Goal: Task Accomplishment & Management: Use online tool/utility

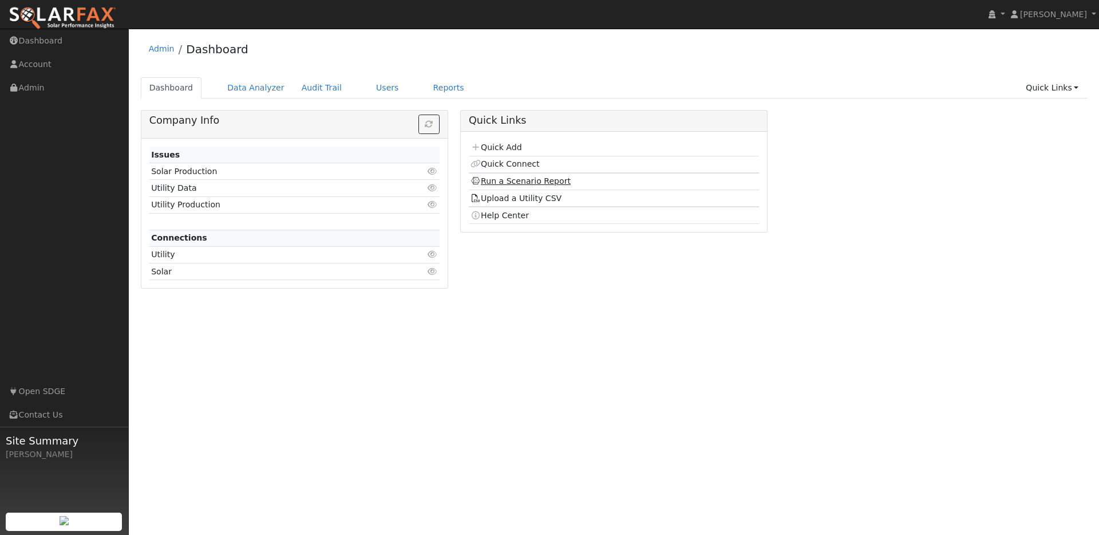
click at [508, 177] on link "Run a Scenario Report" at bounding box center [521, 180] width 100 height 9
click at [519, 183] on link "Run a Scenario Report" at bounding box center [521, 180] width 100 height 9
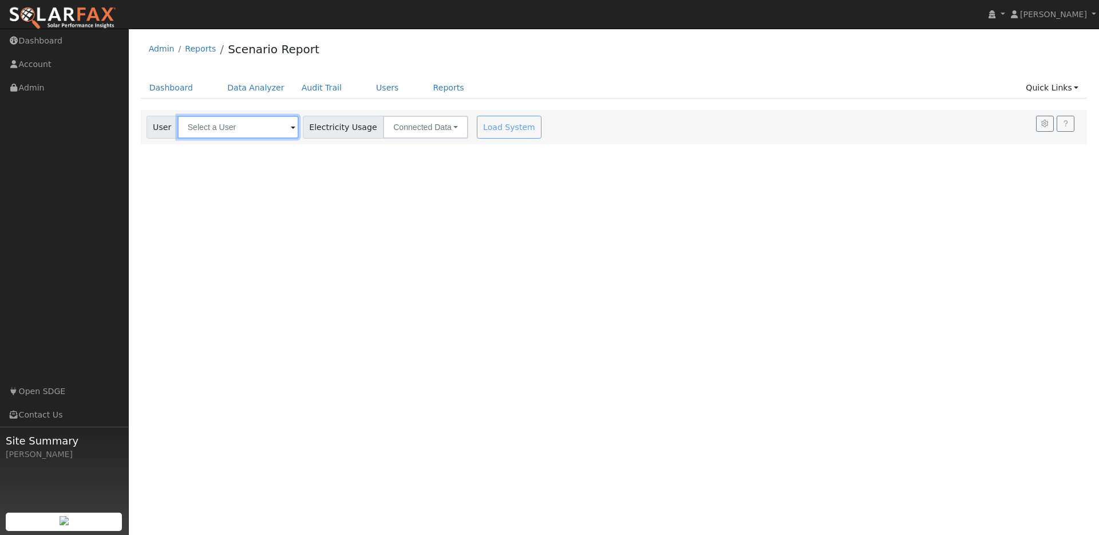
click at [240, 137] on input "text" at bounding box center [237, 127] width 121 height 23
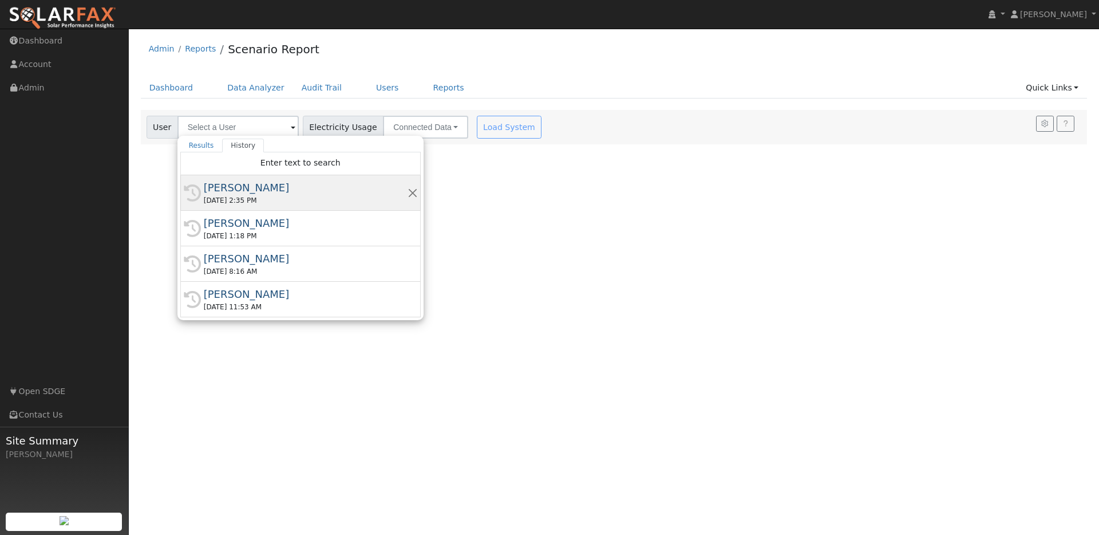
click at [223, 179] on div "History [PERSON_NAME] [DATE] 2:35 PM" at bounding box center [300, 192] width 240 height 35
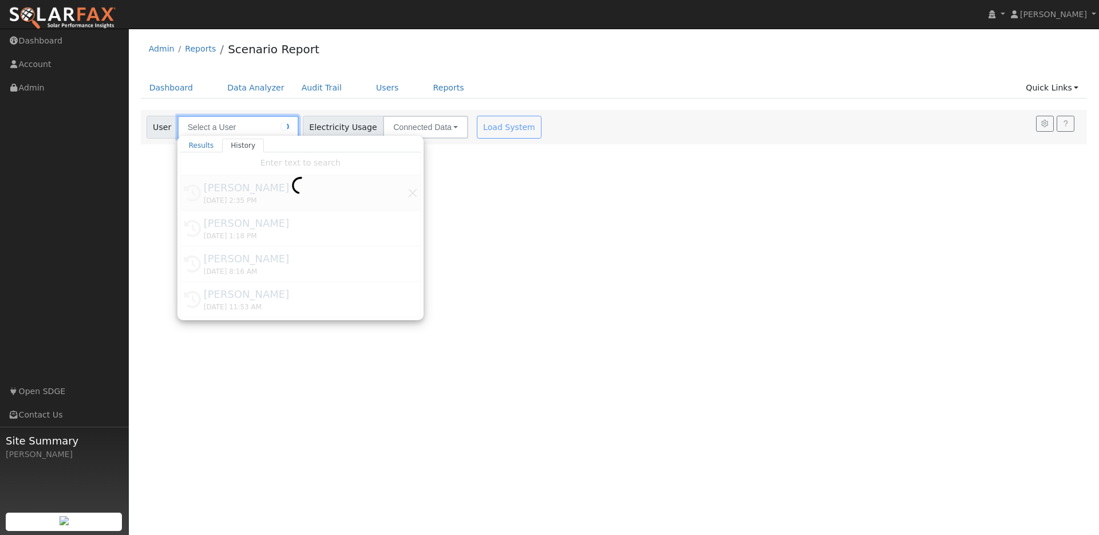
type input "[PERSON_NAME]"
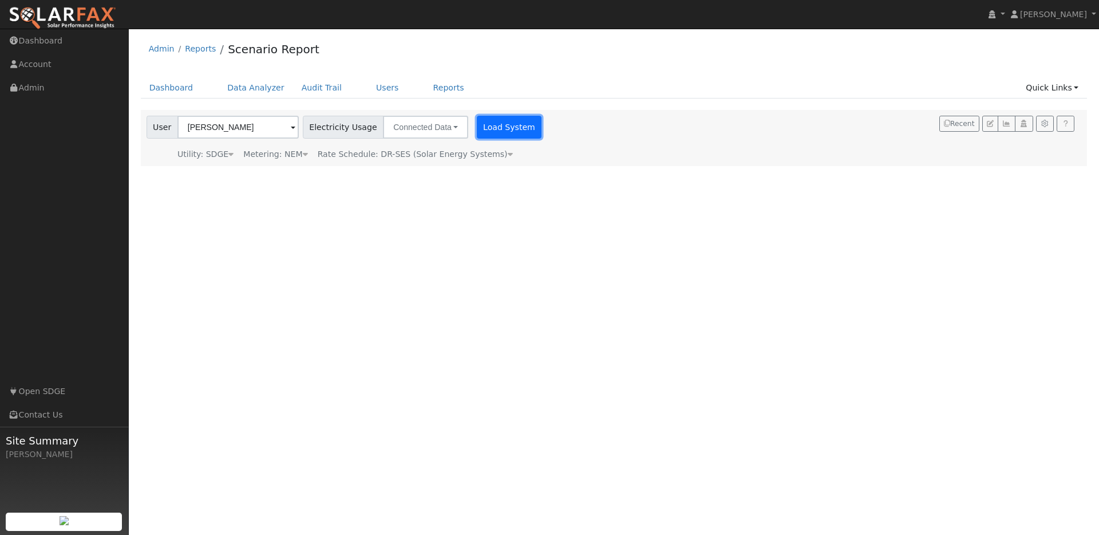
click at [477, 128] on button "Load System" at bounding box center [509, 127] width 65 height 23
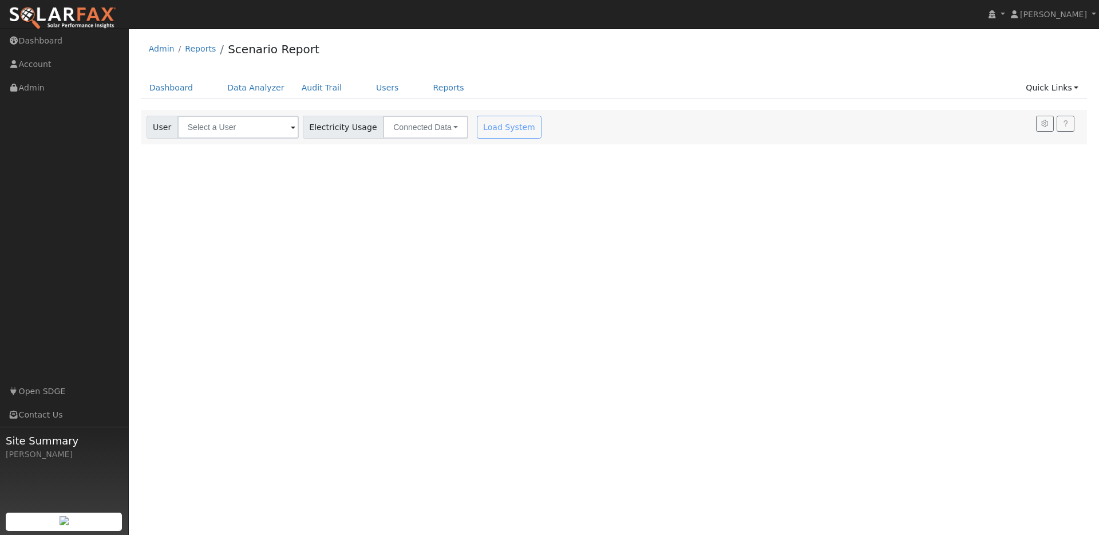
click at [259, 142] on div "User Account Select an Ac... Electricity Usage Connected Data Connected Data Es…" at bounding box center [614, 127] width 947 height 34
click at [260, 132] on input "text" at bounding box center [237, 127] width 121 height 23
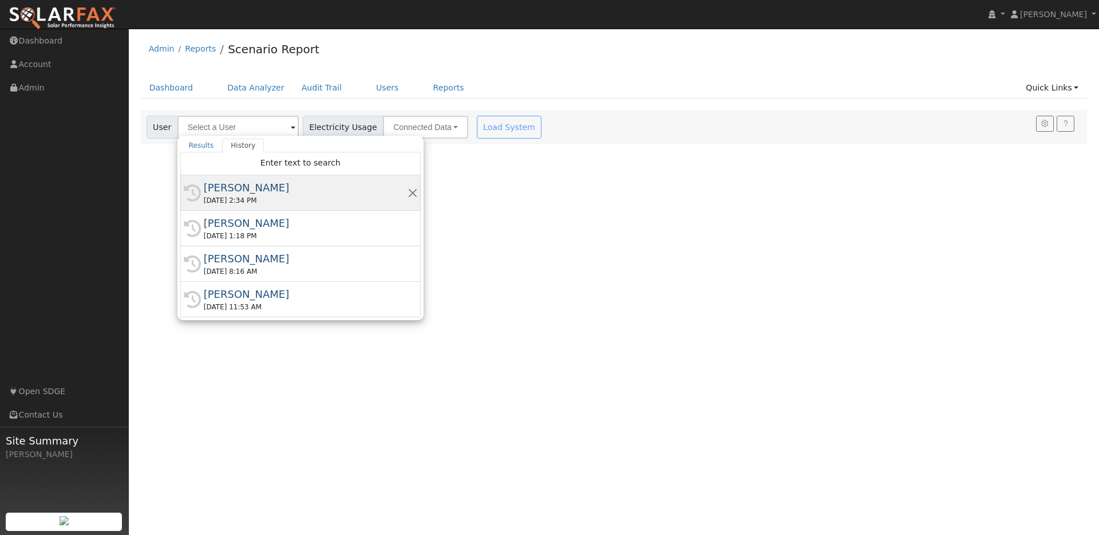
click at [217, 184] on div "[PERSON_NAME]" at bounding box center [306, 187] width 204 height 15
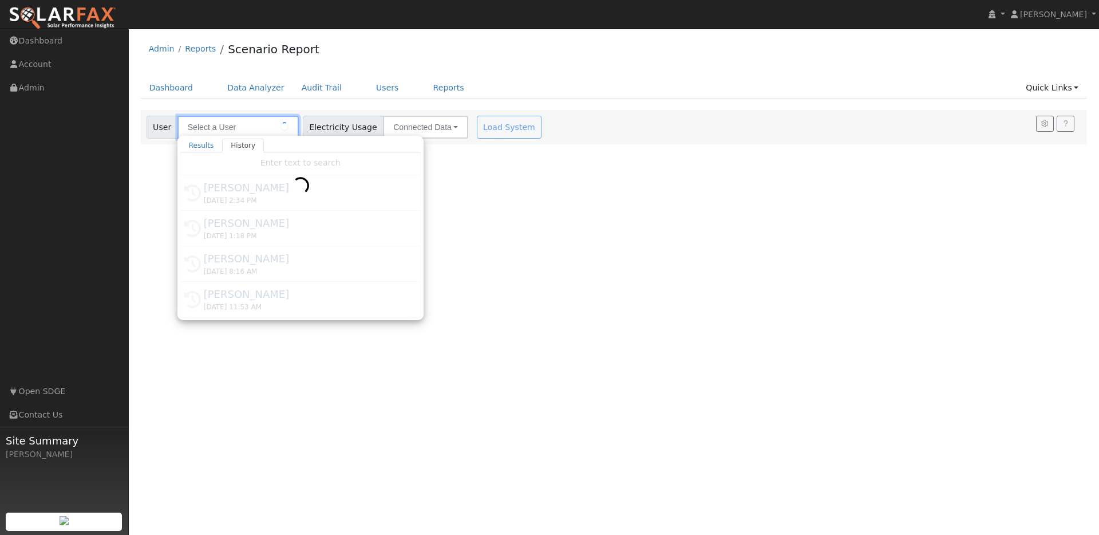
type input "[PERSON_NAME]"
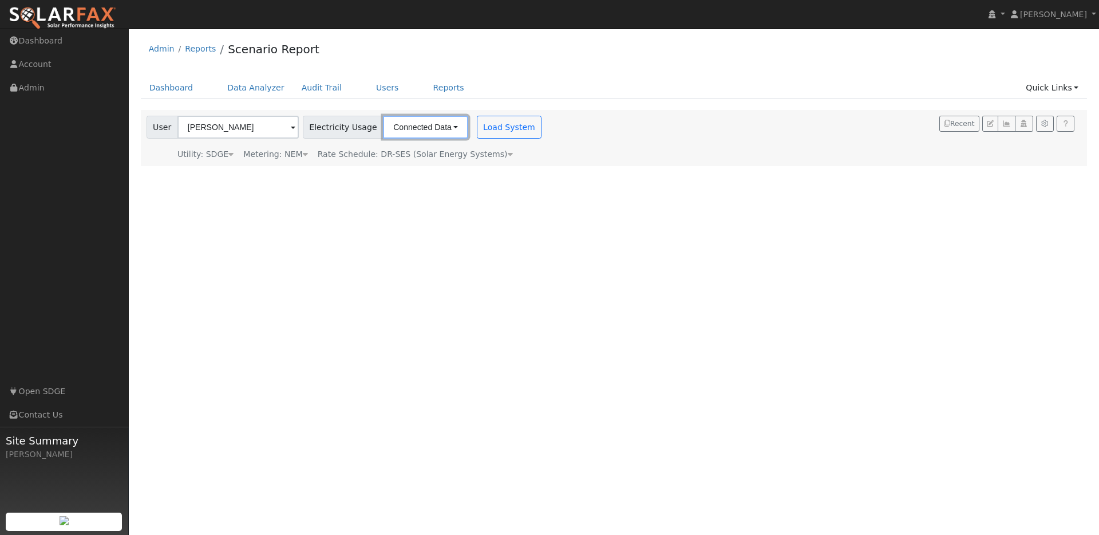
click at [404, 131] on button "Connected Data" at bounding box center [425, 127] width 85 height 23
click at [386, 191] on link "CSV Data" at bounding box center [426, 185] width 81 height 16
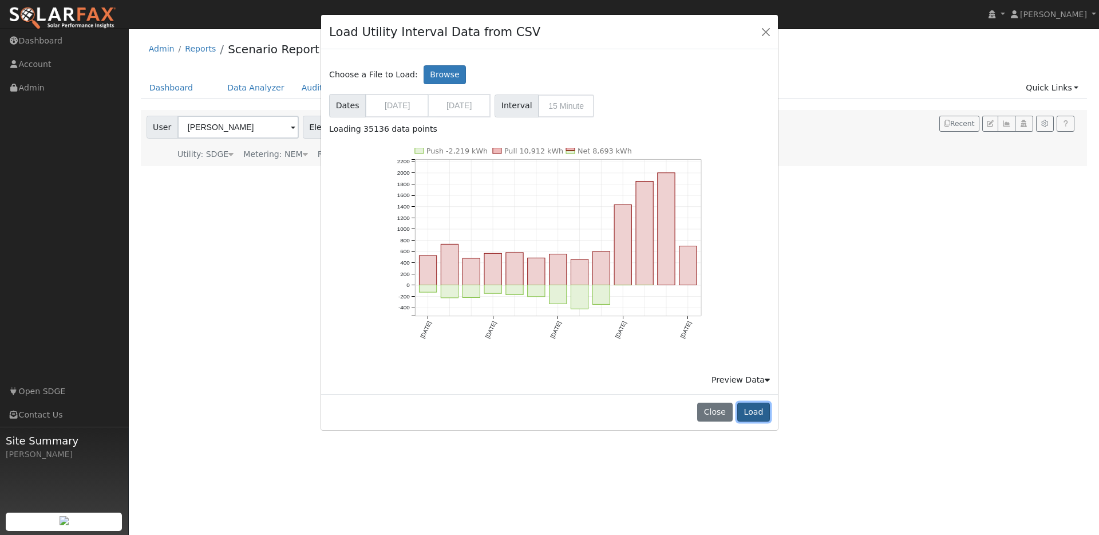
click at [767, 410] on button "Load" at bounding box center [753, 411] width 33 height 19
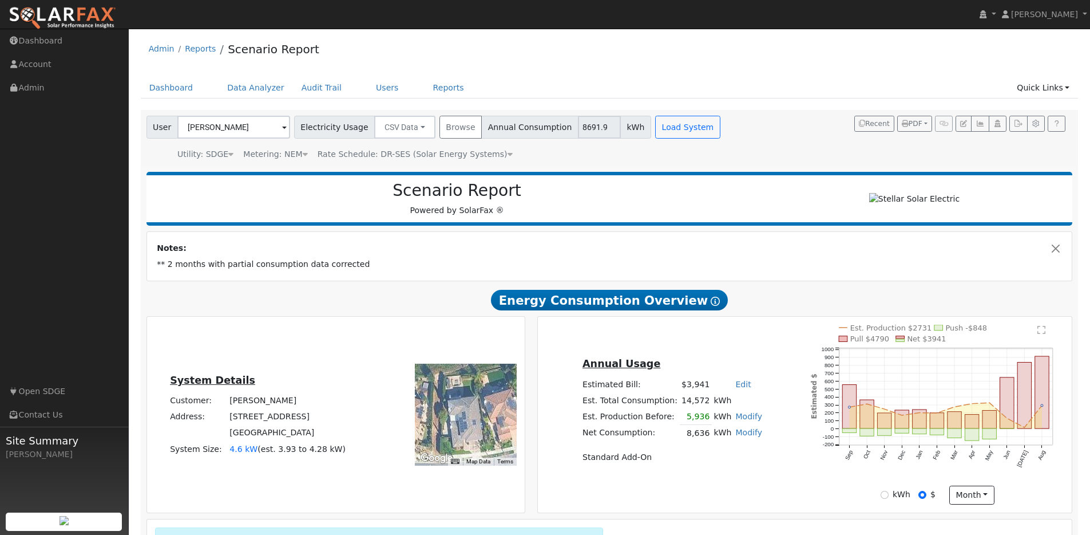
click at [470, 156] on span "Rate Schedule: DR-SES (Solar Energy Systems)" at bounding box center [415, 153] width 195 height 9
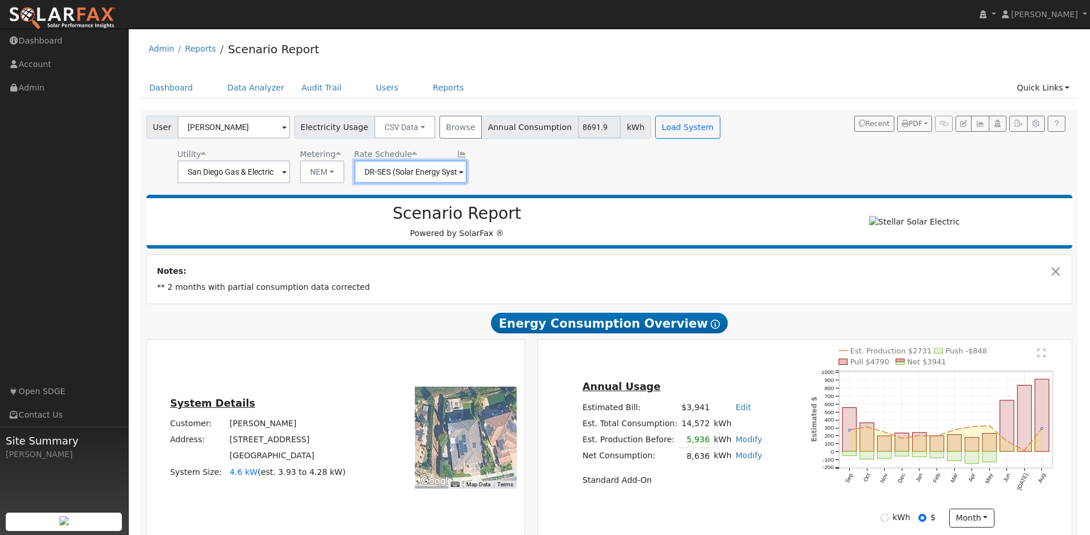
click at [412, 168] on input "DR-SES (Solar Energy Systems)" at bounding box center [410, 171] width 113 height 23
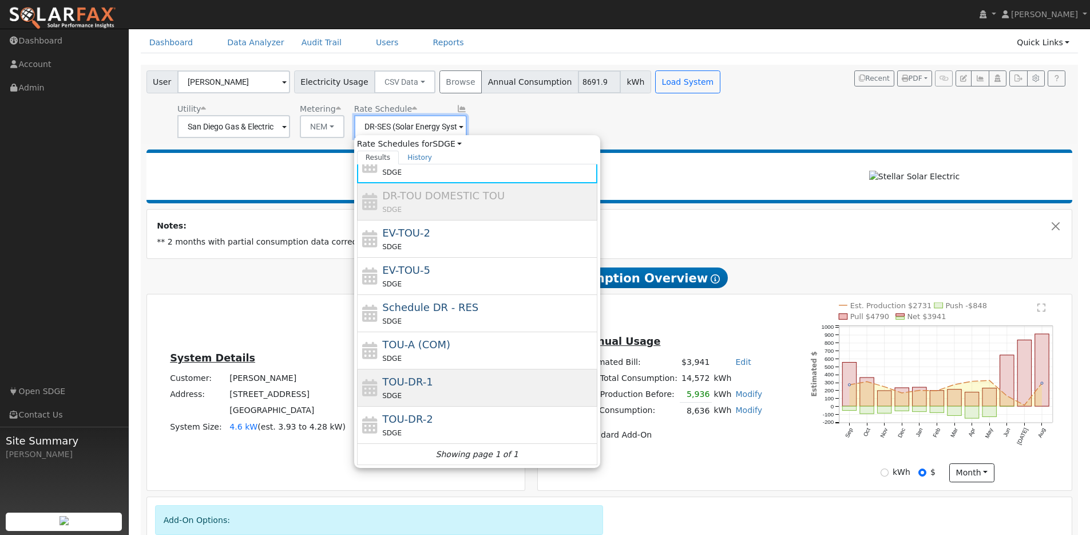
scroll to position [93, 0]
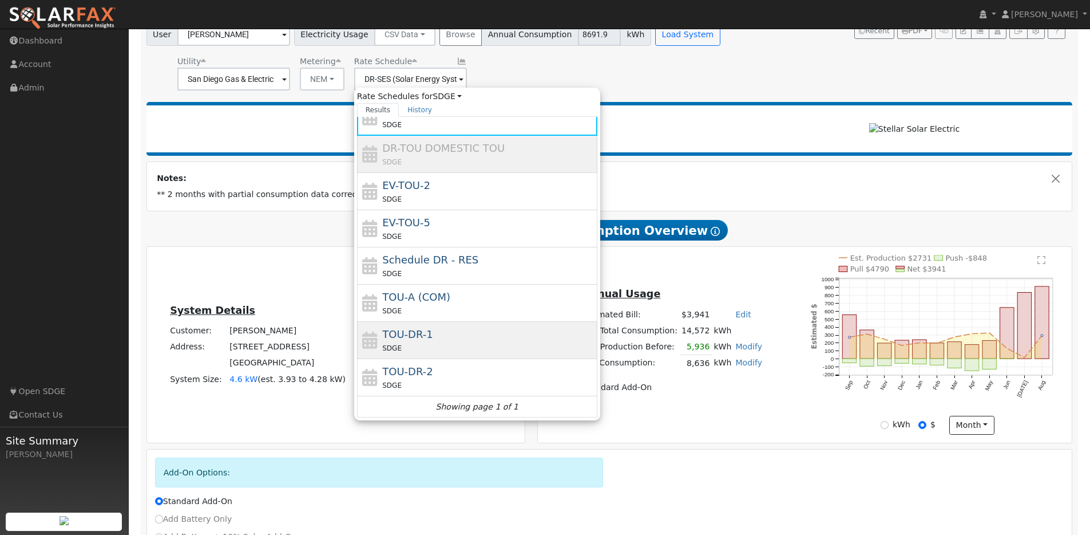
click at [408, 338] on span "TOU-DR-1" at bounding box center [407, 334] width 50 height 12
type input "TOU-DR-1"
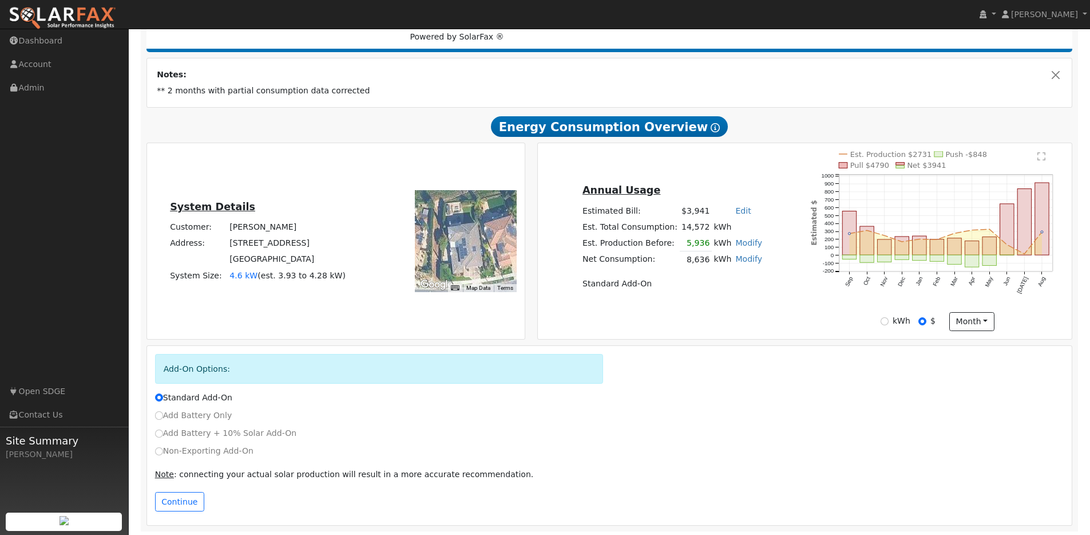
scroll to position [203, 0]
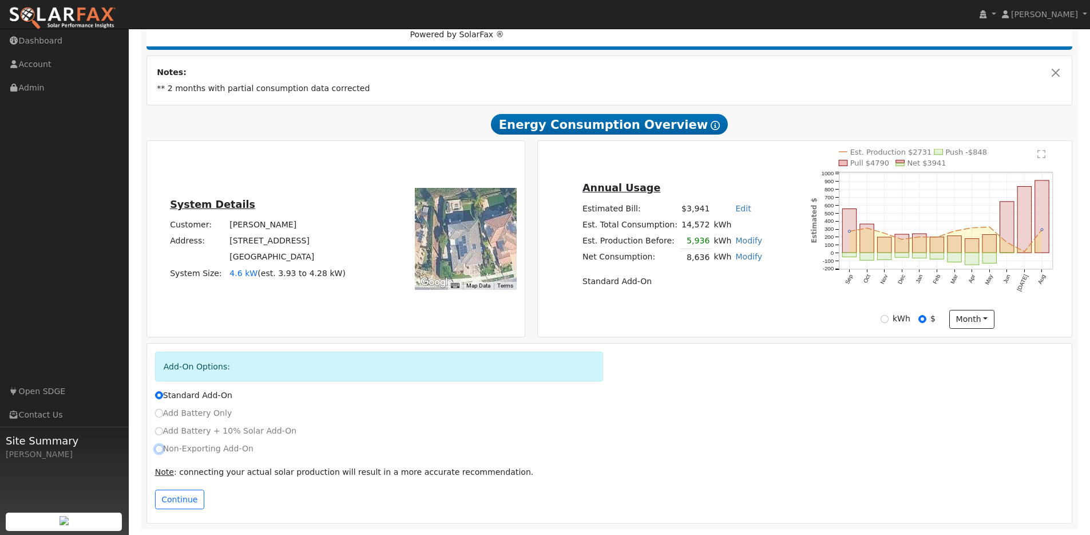
click at [160, 450] on input "Non-Exporting Add-On" at bounding box center [159, 449] width 8 height 8
radio input "true"
radio input "false"
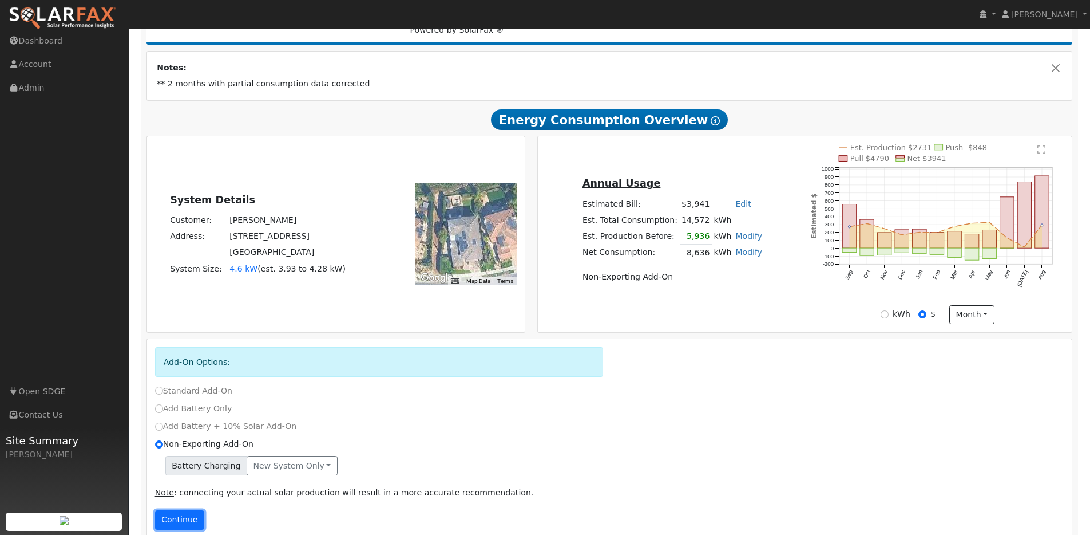
click at [159, 519] on button "Continue" at bounding box center [179, 519] width 49 height 19
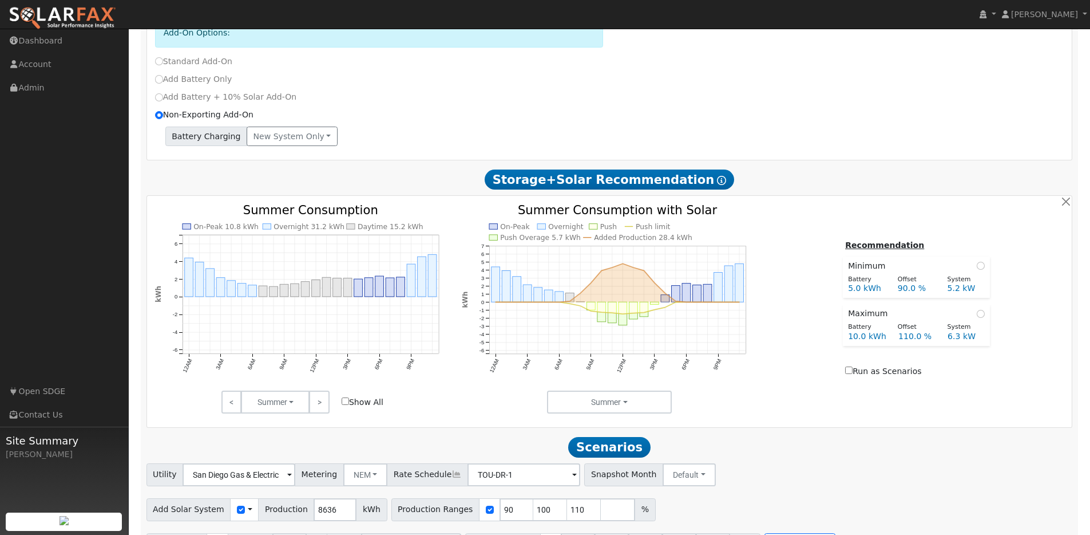
scroll to position [570, 0]
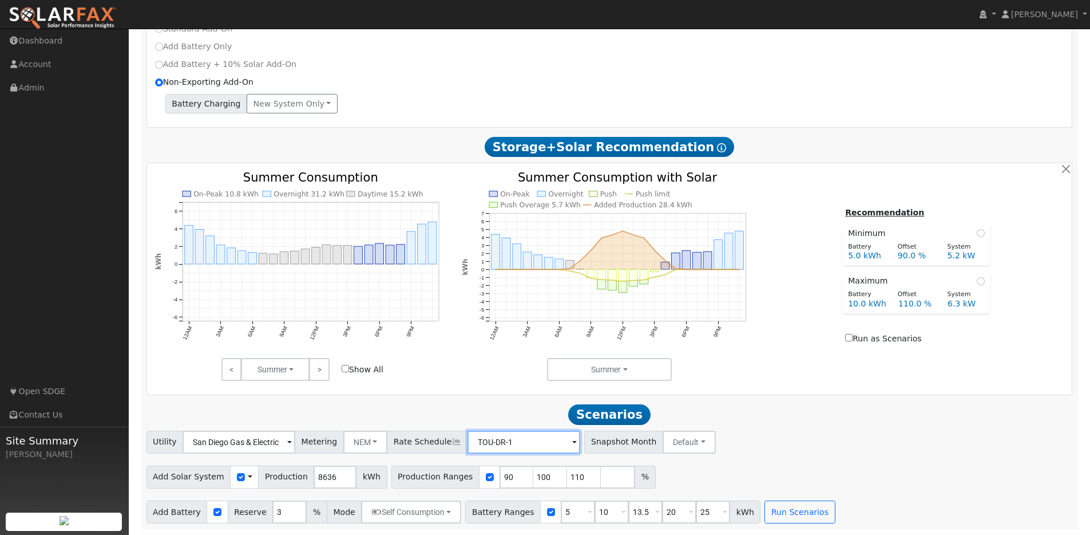
click at [516, 444] on input "TOU-DR-1" at bounding box center [524, 441] width 113 height 23
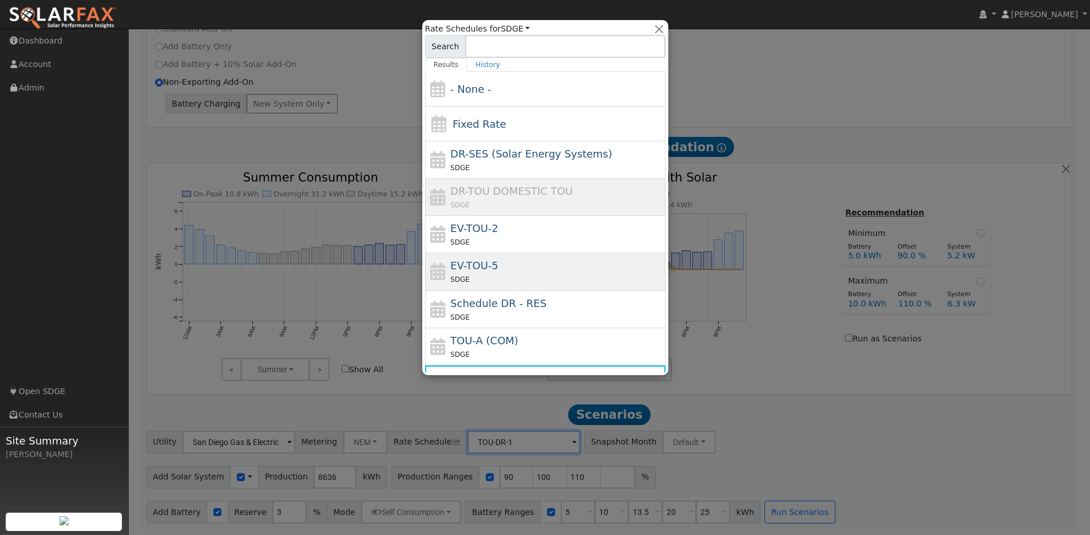
scroll to position [2, 0]
click at [415, 413] on div at bounding box center [545, 267] width 1090 height 535
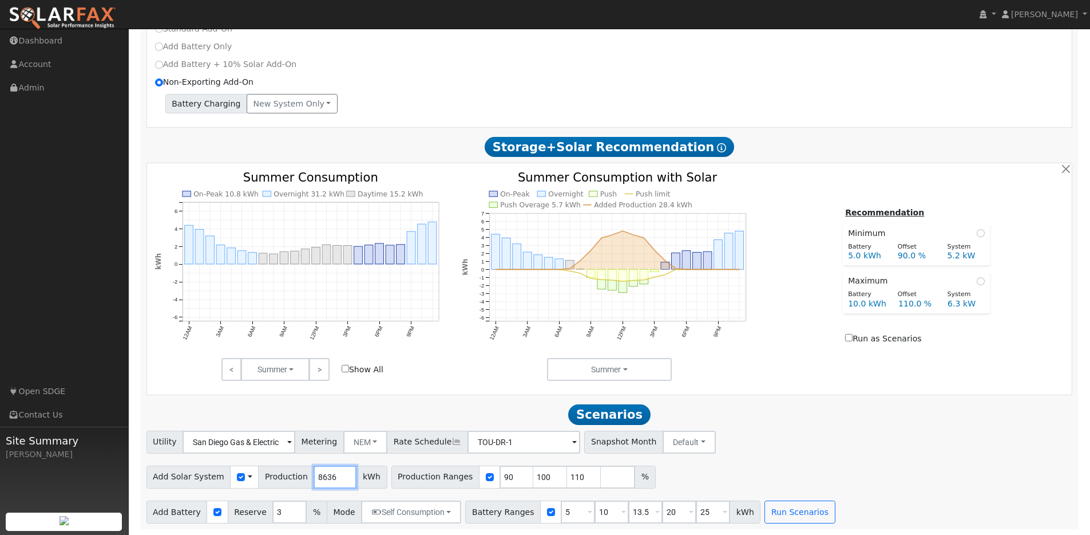
click at [314, 480] on input "8636" at bounding box center [335, 476] width 43 height 23
type input "10650"
click at [480, 469] on div at bounding box center [489, 476] width 21 height 23
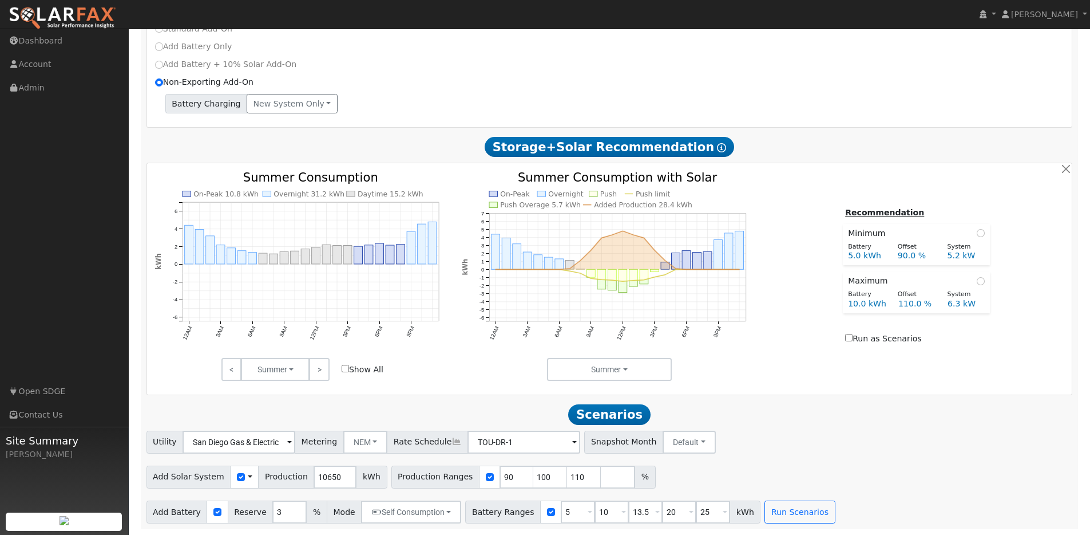
click at [479, 472] on div at bounding box center [489, 476] width 21 height 23
click at [486, 474] on input "checkbox" at bounding box center [490, 477] width 8 height 8
checkbox input "false"
click at [547, 510] on input "checkbox" at bounding box center [551, 512] width 8 height 8
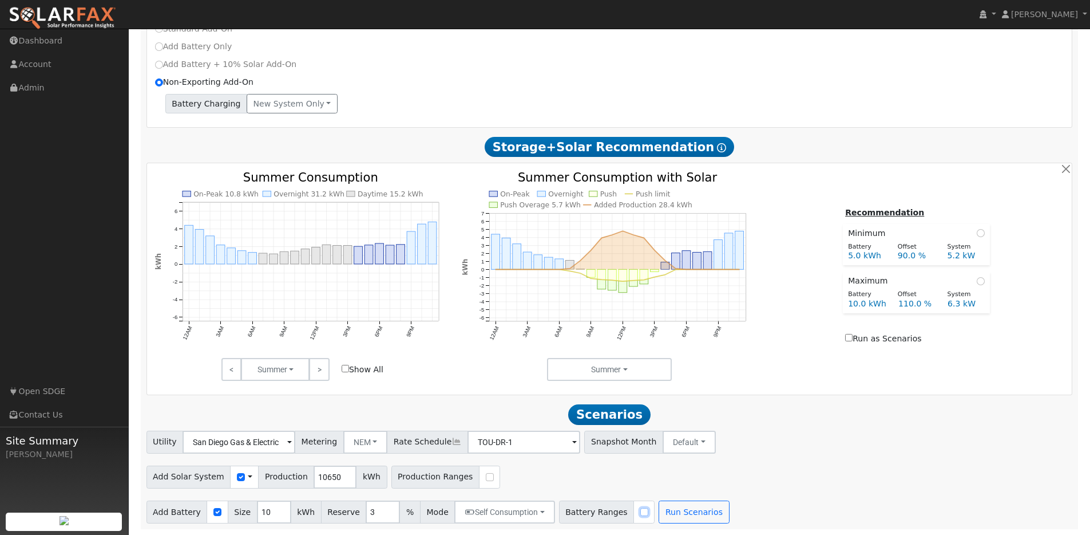
click at [641, 513] on input "checkbox" at bounding box center [645, 512] width 8 height 8
checkbox input "true"
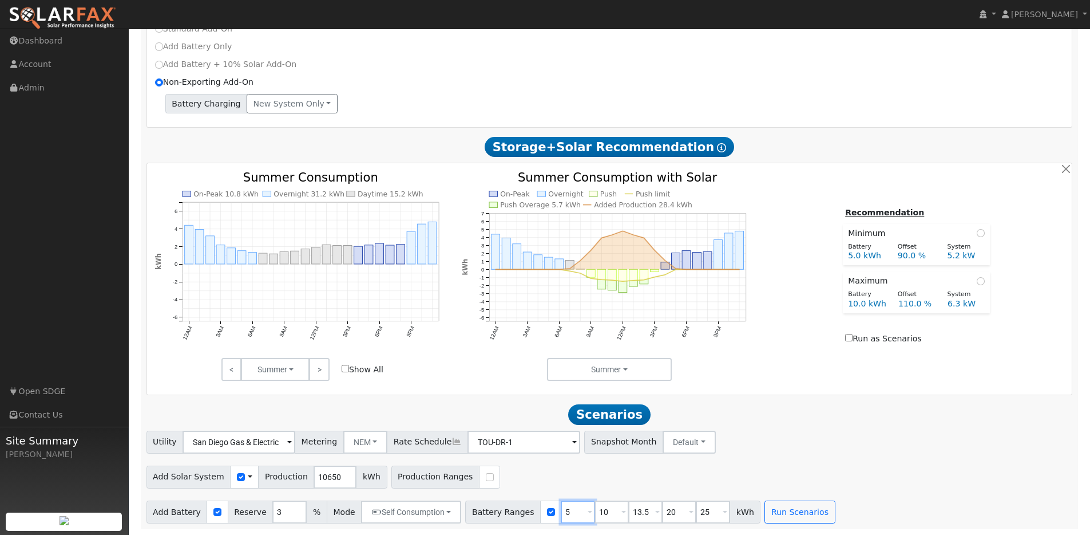
click at [571, 515] on input "5" at bounding box center [578, 511] width 34 height 23
type input "10"
type input "13.5"
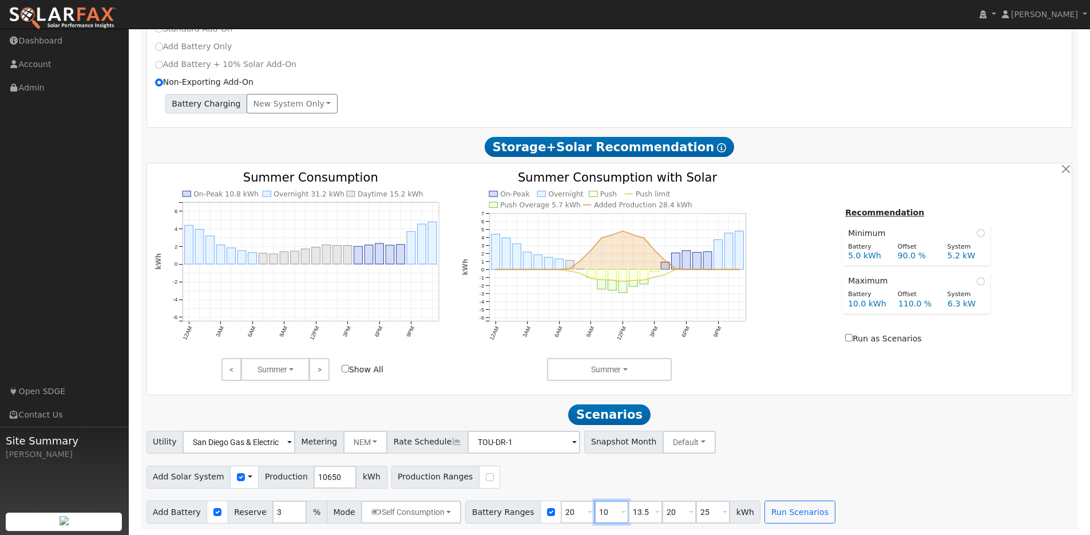
type input "20"
type input "25"
click at [507, 441] on input "TOU-DR-1" at bounding box center [524, 441] width 113 height 23
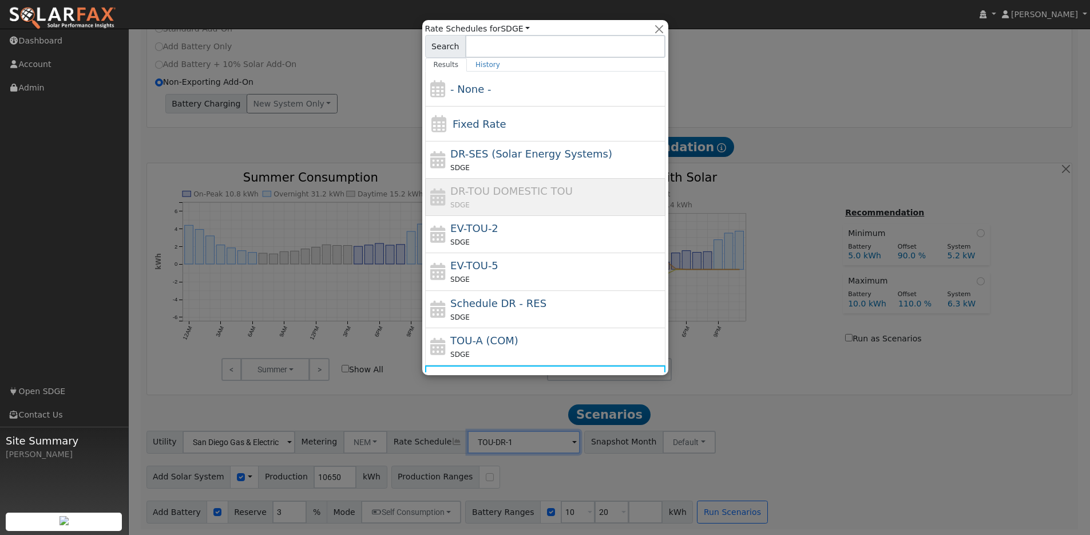
click at [826, 428] on div at bounding box center [545, 267] width 1090 height 535
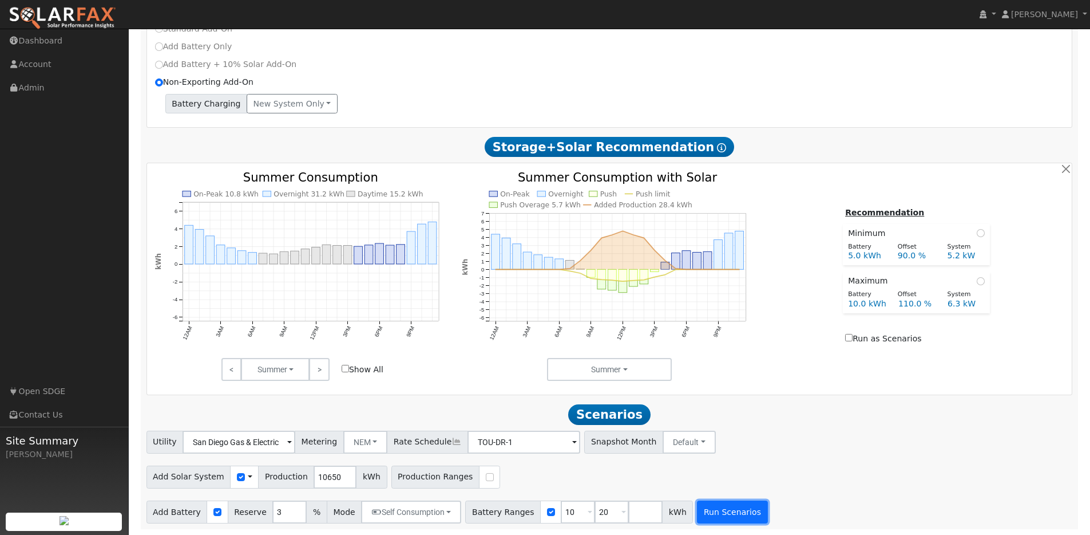
click at [713, 513] on button "Run Scenarios" at bounding box center [732, 511] width 70 height 23
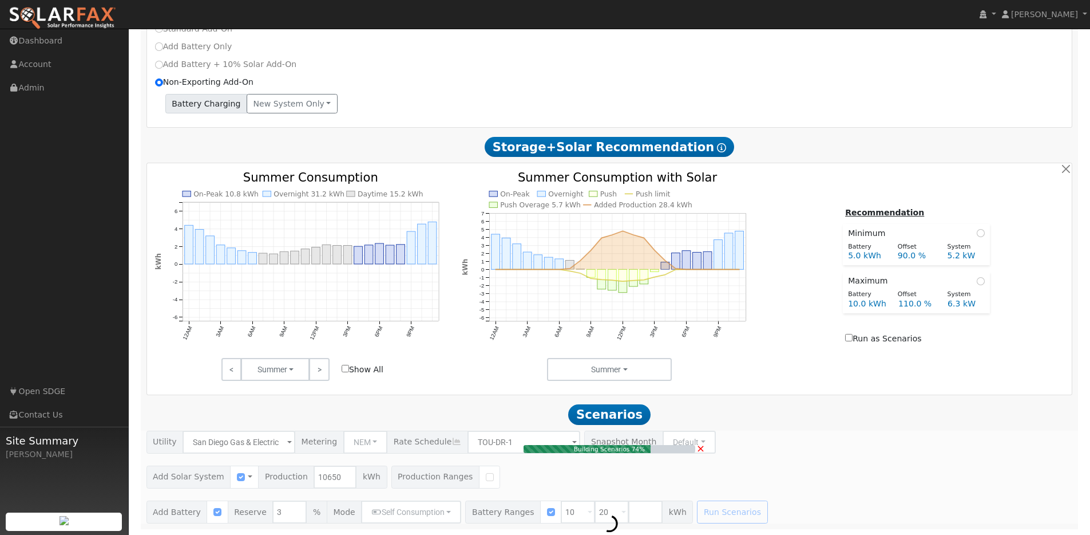
type input "7.1"
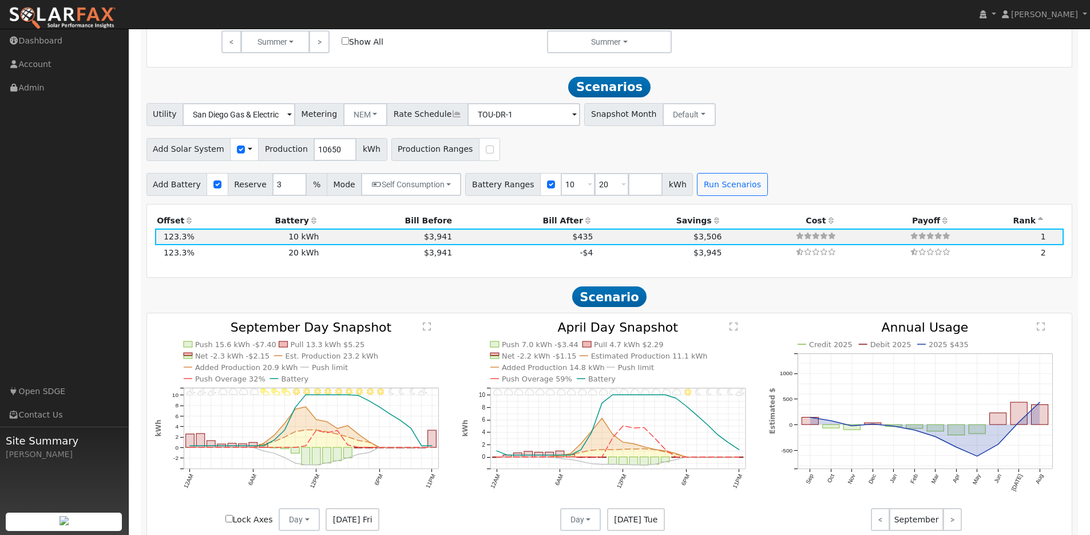
scroll to position [882, 0]
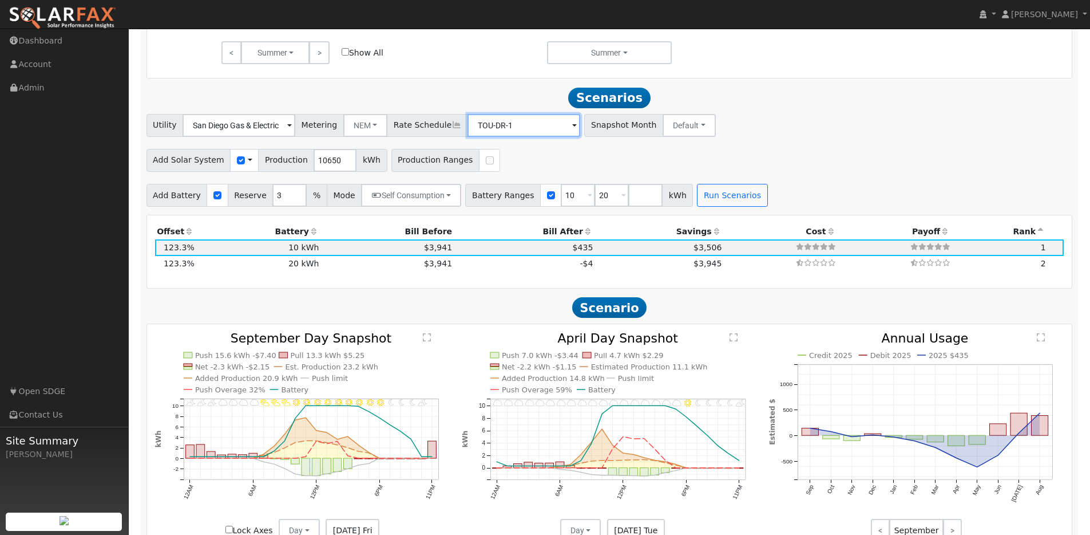
click at [496, 133] on input "TOU-DR-1" at bounding box center [524, 125] width 113 height 23
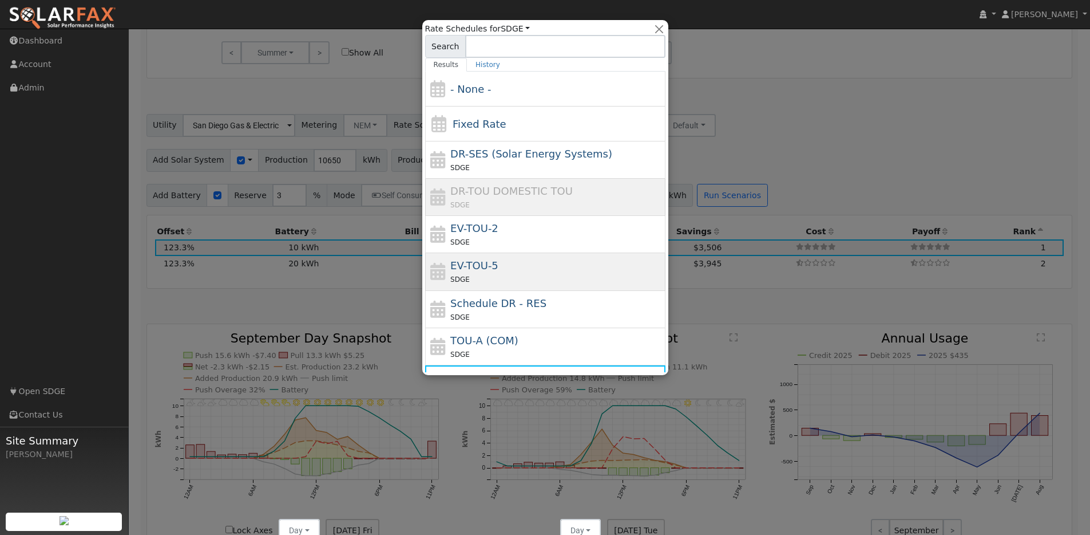
click at [496, 260] on div "EV-TOU-5 SDGE" at bounding box center [556, 271] width 212 height 27
type input "EV-TOU-5"
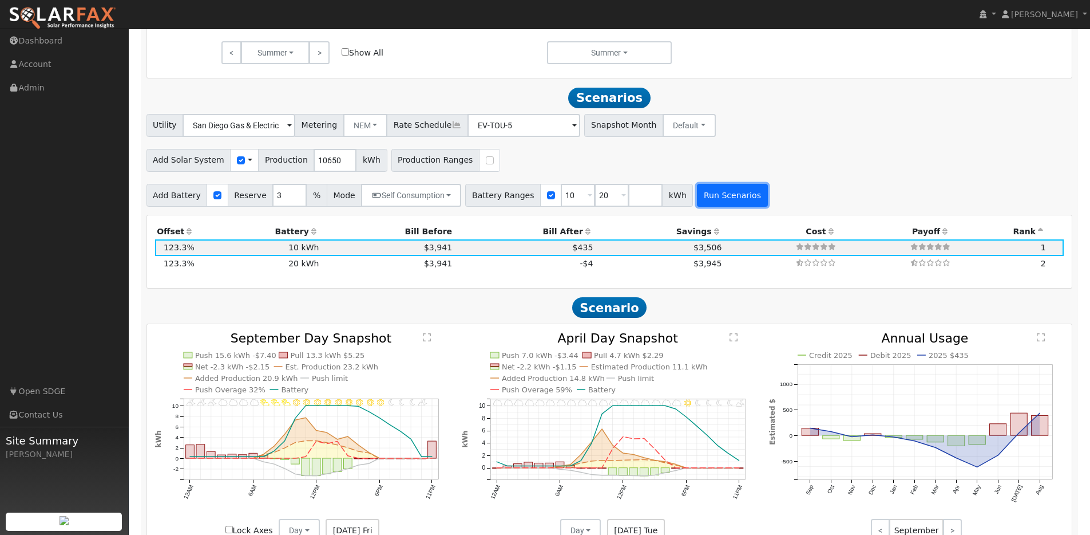
click at [717, 206] on button "Run Scenarios" at bounding box center [732, 195] width 70 height 23
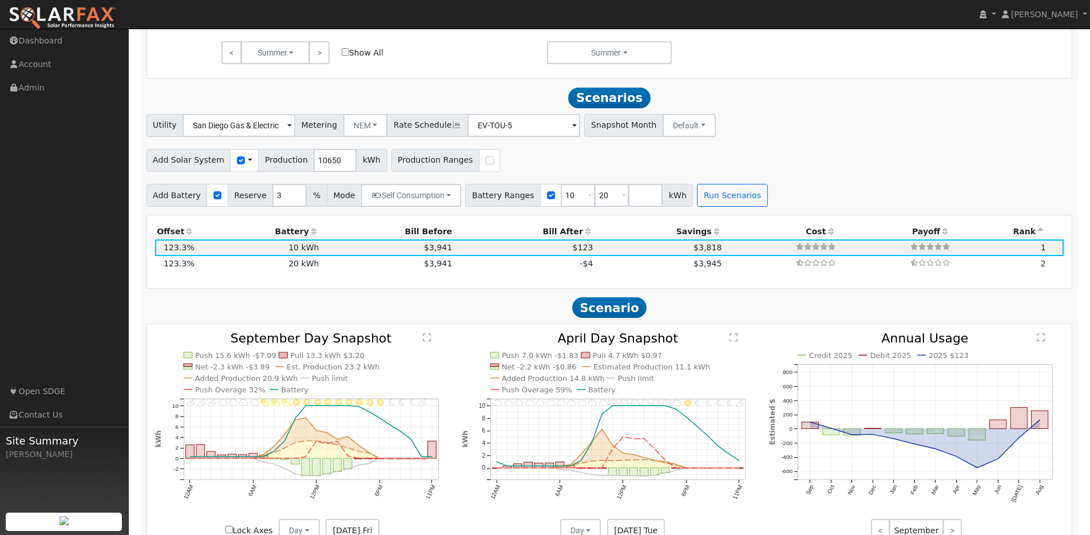
scroll to position [939, 0]
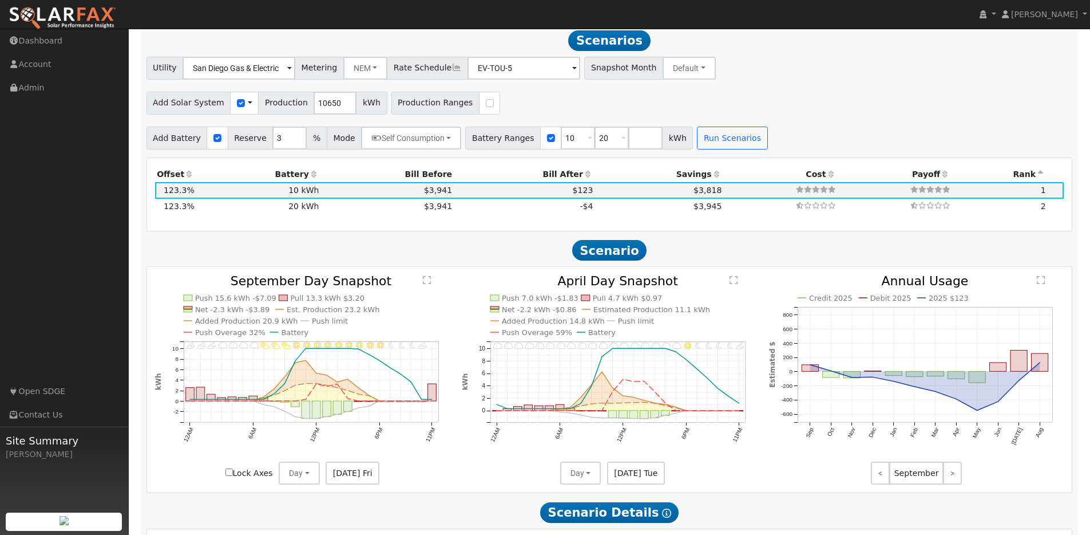
click at [813, 275] on div "11PM - undefined 10PM - PartlyCloudy 9PM - MostlyClear 8PM - MostlyClear 7PM - …" at bounding box center [610, 380] width 926 height 226
click at [663, 79] on button "Default" at bounding box center [689, 68] width 53 height 23
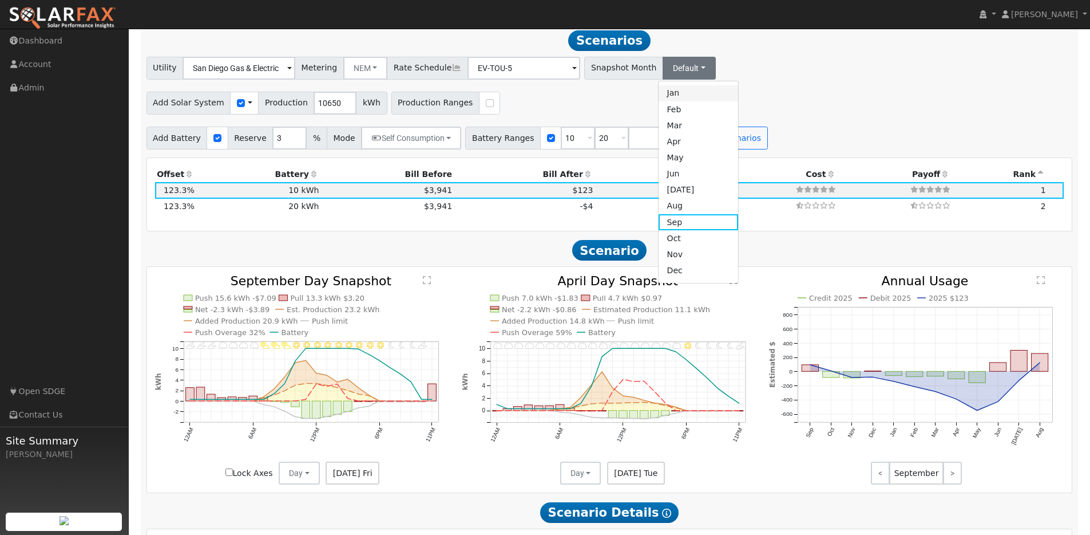
click at [659, 101] on link "Jan" at bounding box center [699, 93] width 80 height 16
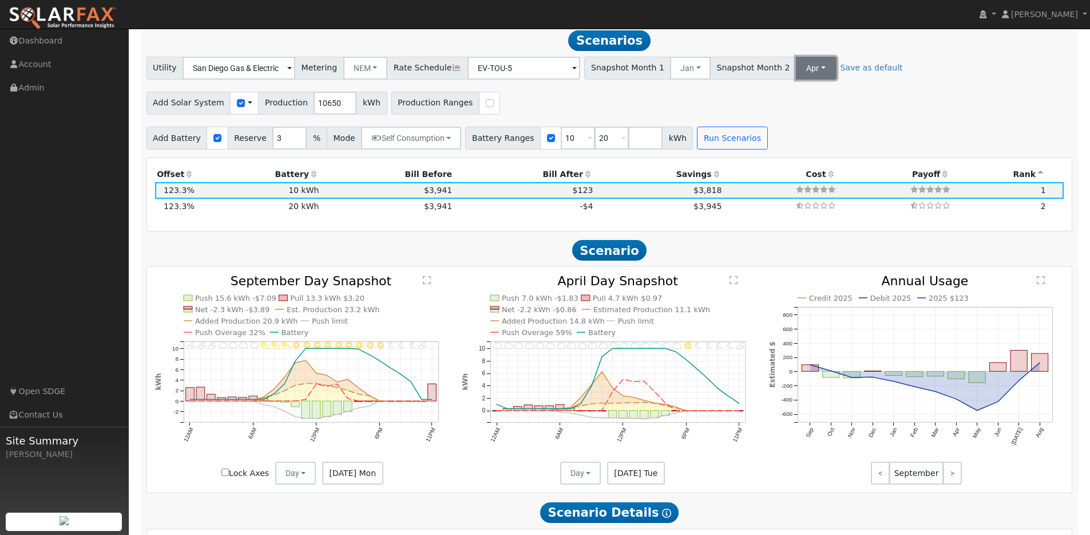
click at [796, 78] on button "Apr" at bounding box center [816, 68] width 41 height 23
click at [785, 113] on link "Feb" at bounding box center [825, 109] width 80 height 16
click at [706, 132] on button "Run Scenarios" at bounding box center [732, 138] width 70 height 23
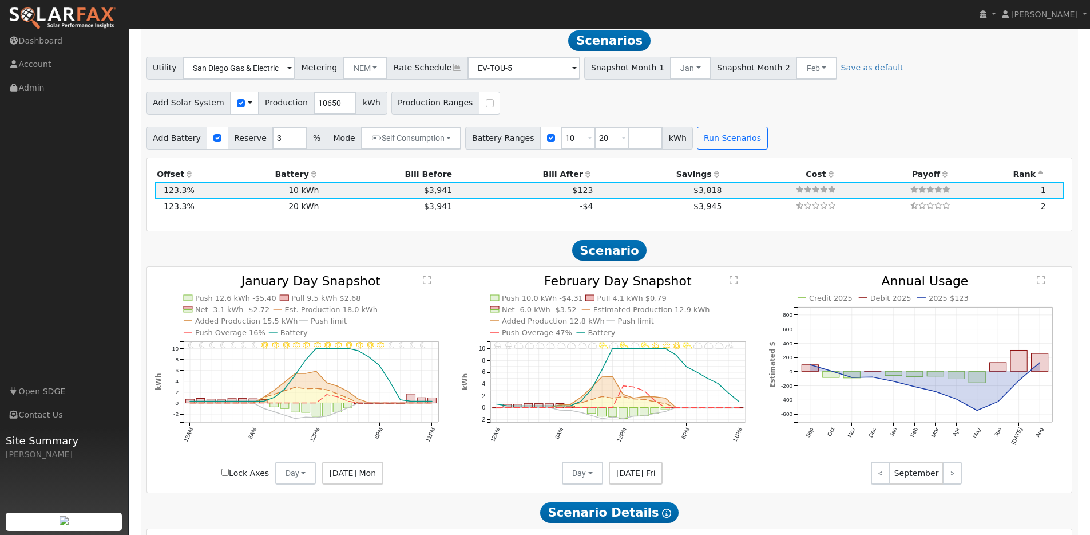
click at [493, 85] on div "Utility San Diego Gas & Electric Metering NEM NEM NBT Rate Schedule EV-TOU-5 - …" at bounding box center [609, 103] width 939 height 93
click at [499, 73] on input "EV-TOU-5" at bounding box center [524, 68] width 113 height 23
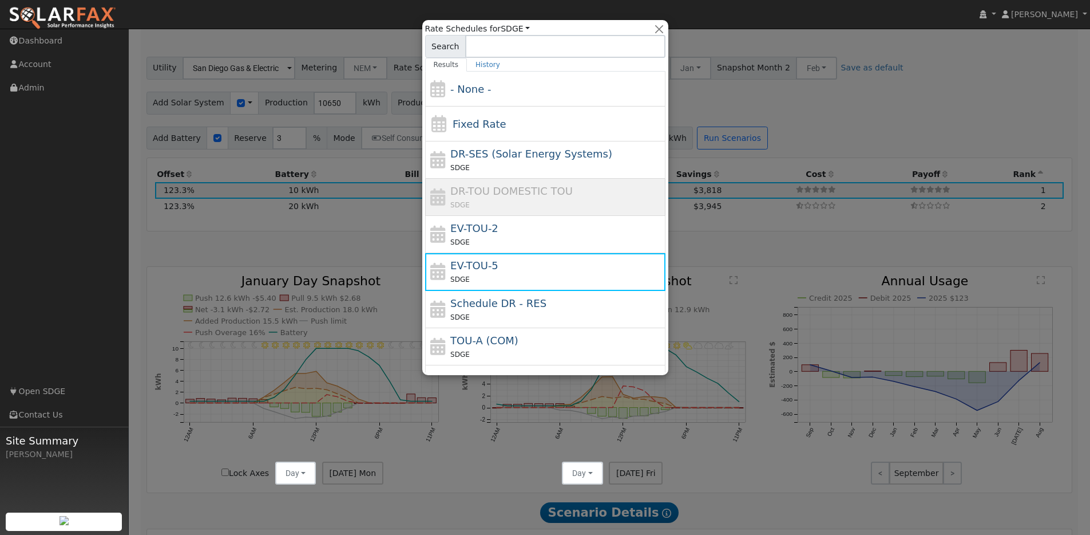
click at [843, 117] on div at bounding box center [545, 267] width 1090 height 535
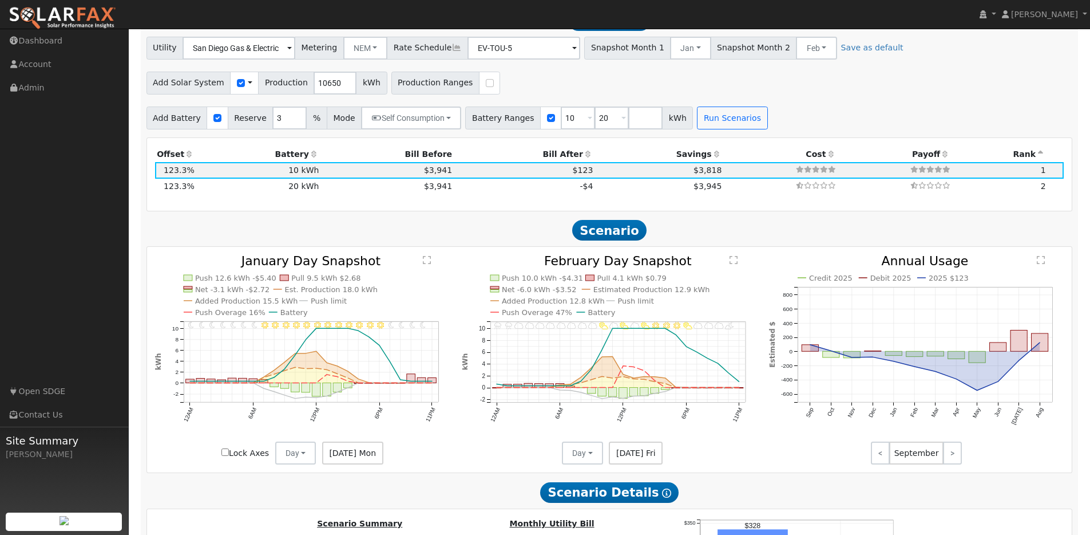
scroll to position [959, 0]
